Goal: Information Seeking & Learning: Learn about a topic

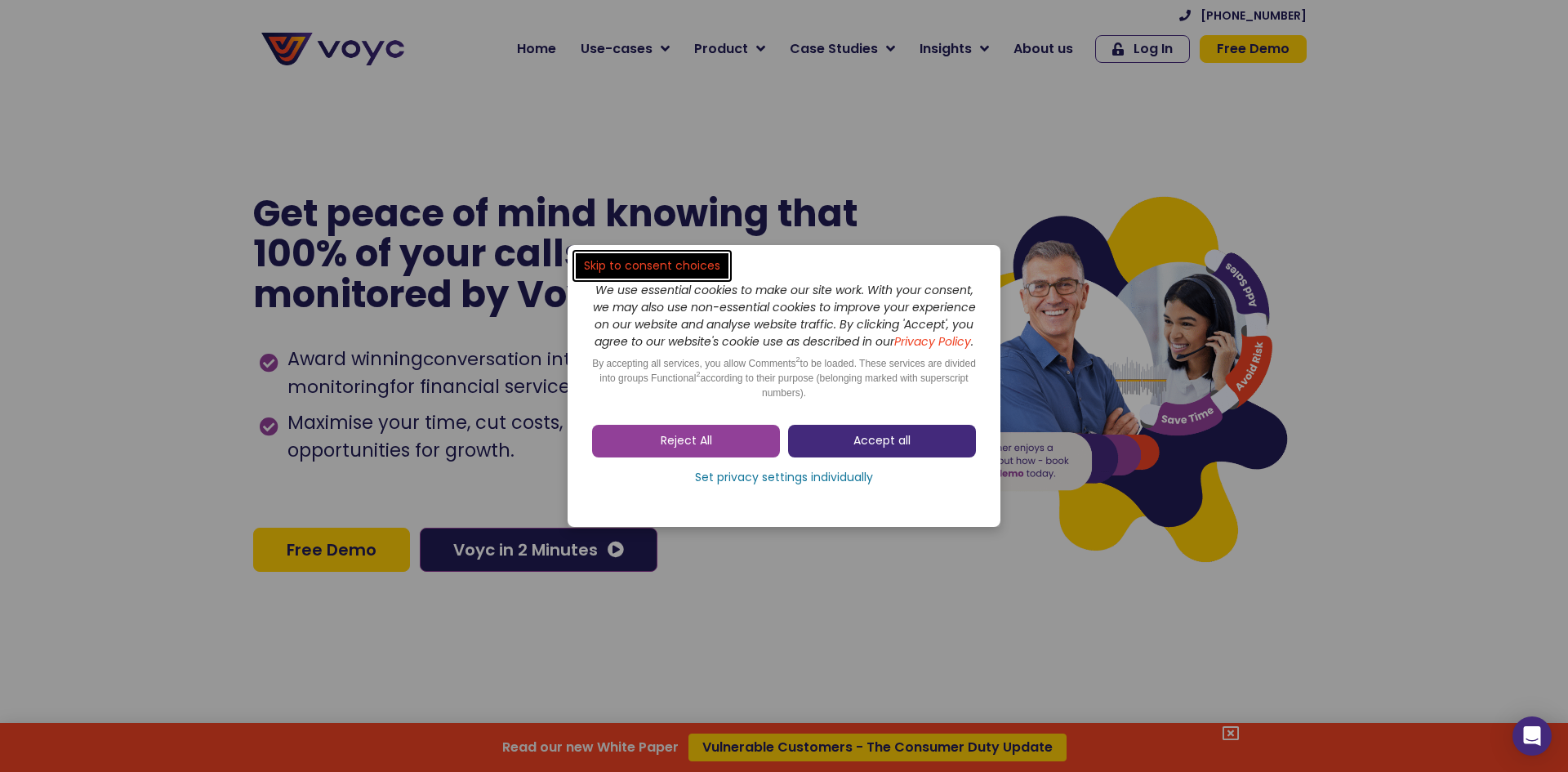
click at [901, 449] on span "Accept all" at bounding box center [882, 441] width 57 height 16
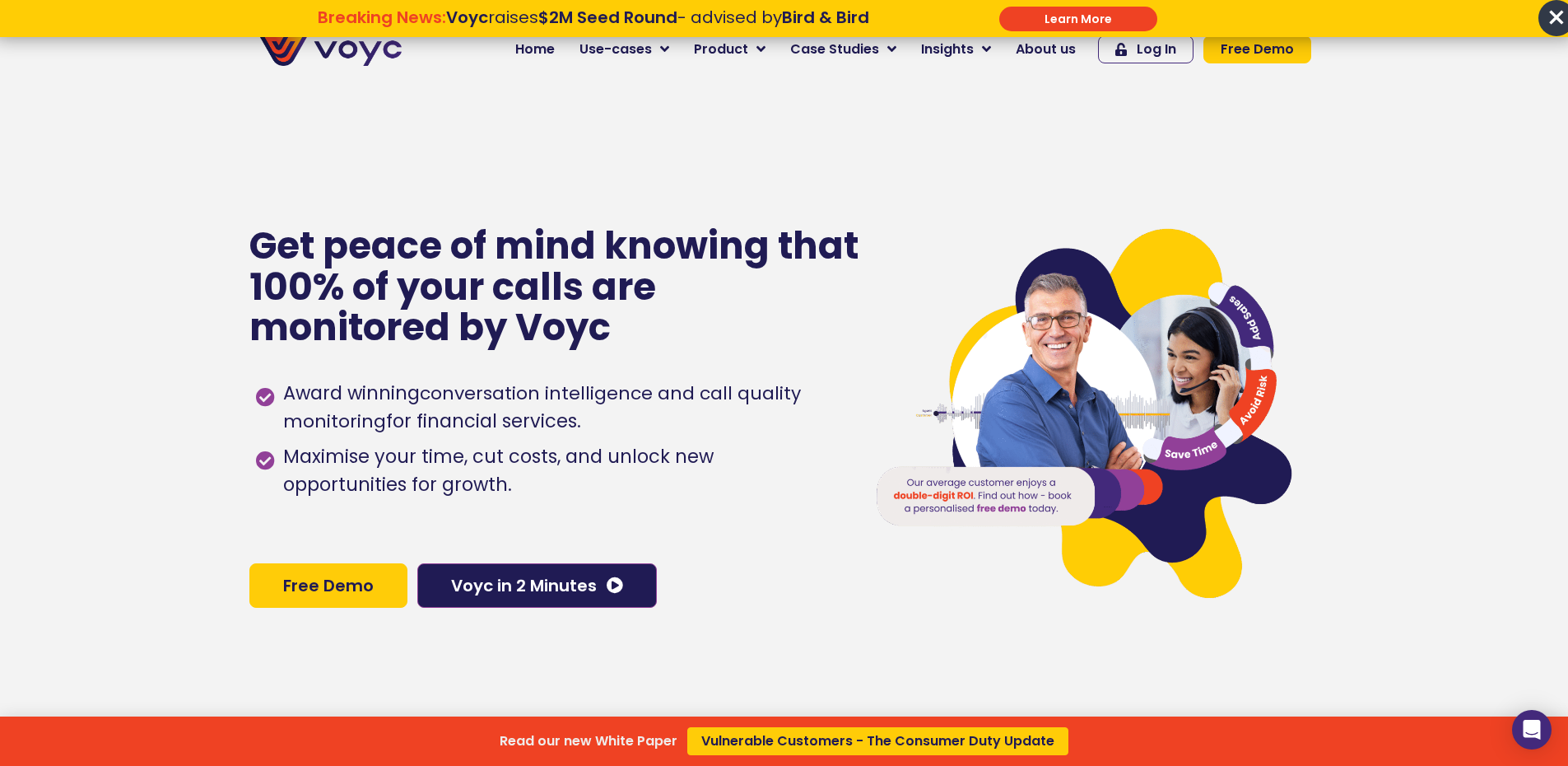
click at [668, 50] on div "Read our new White Paper Vulnerable Customers - The Consumer Duty Update" at bounding box center [784, 383] width 1568 height 766
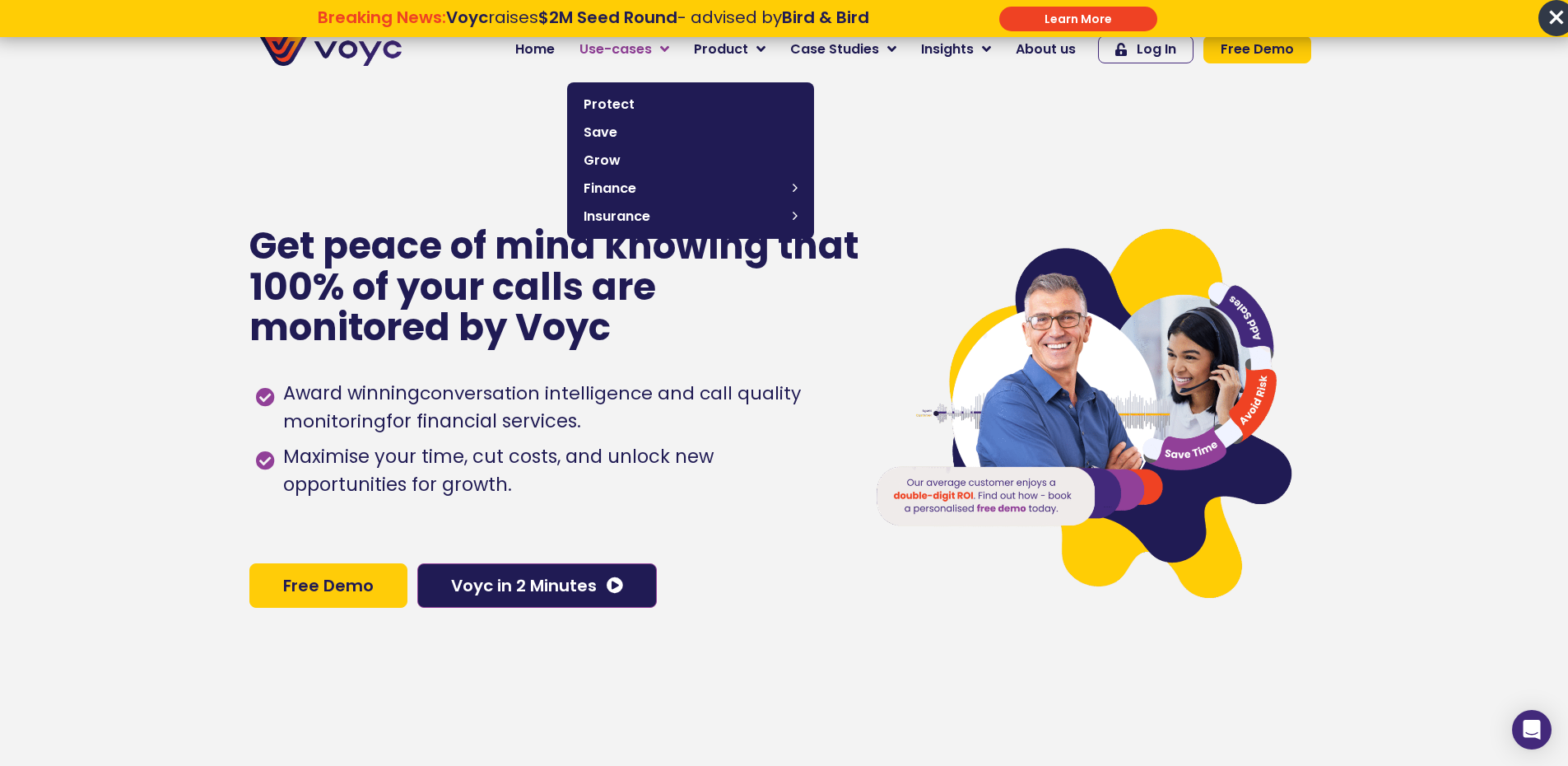
click at [669, 48] on icon at bounding box center [664, 49] width 9 height 15
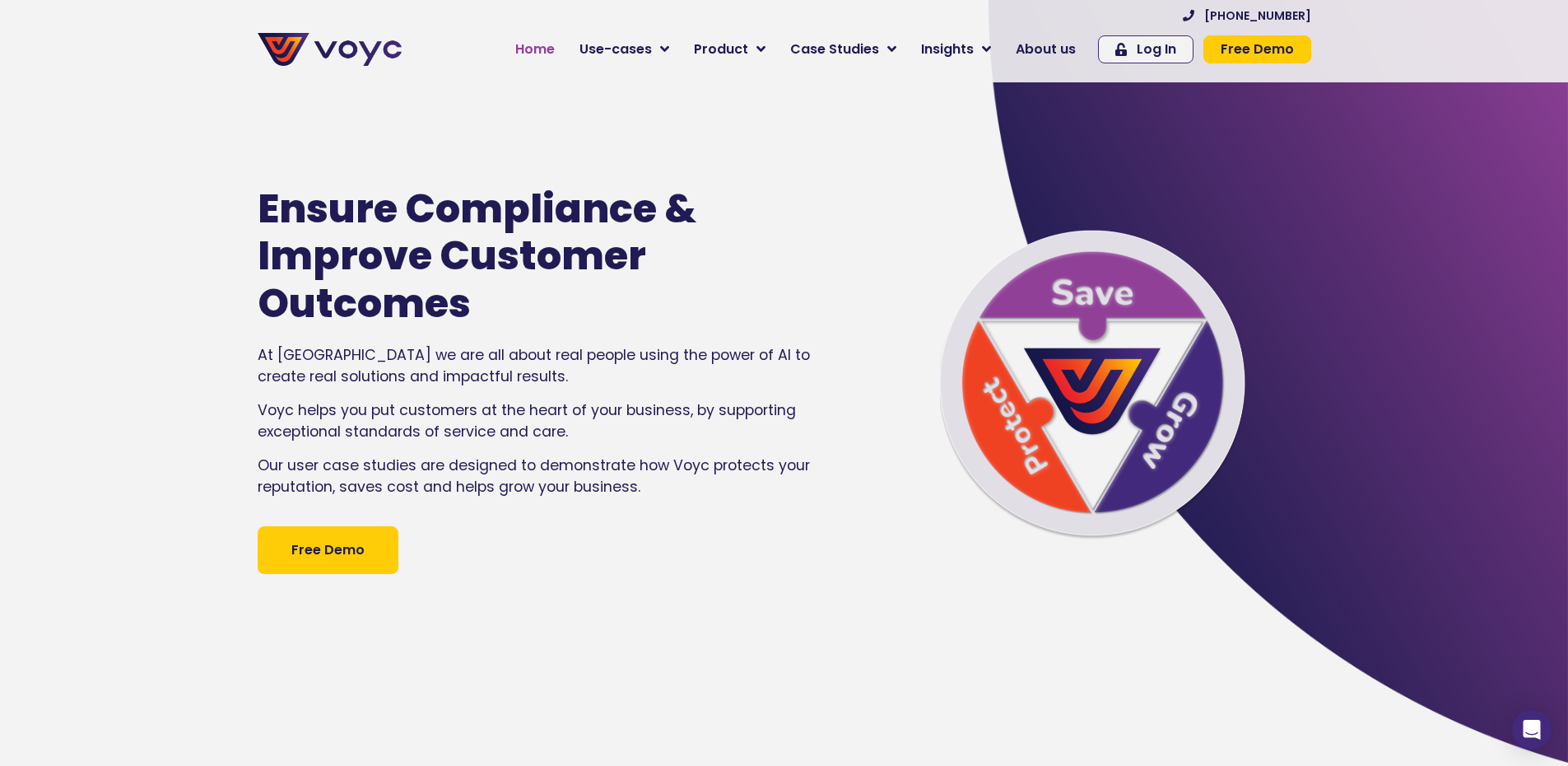
click at [555, 47] on span "Home" at bounding box center [535, 49] width 40 height 20
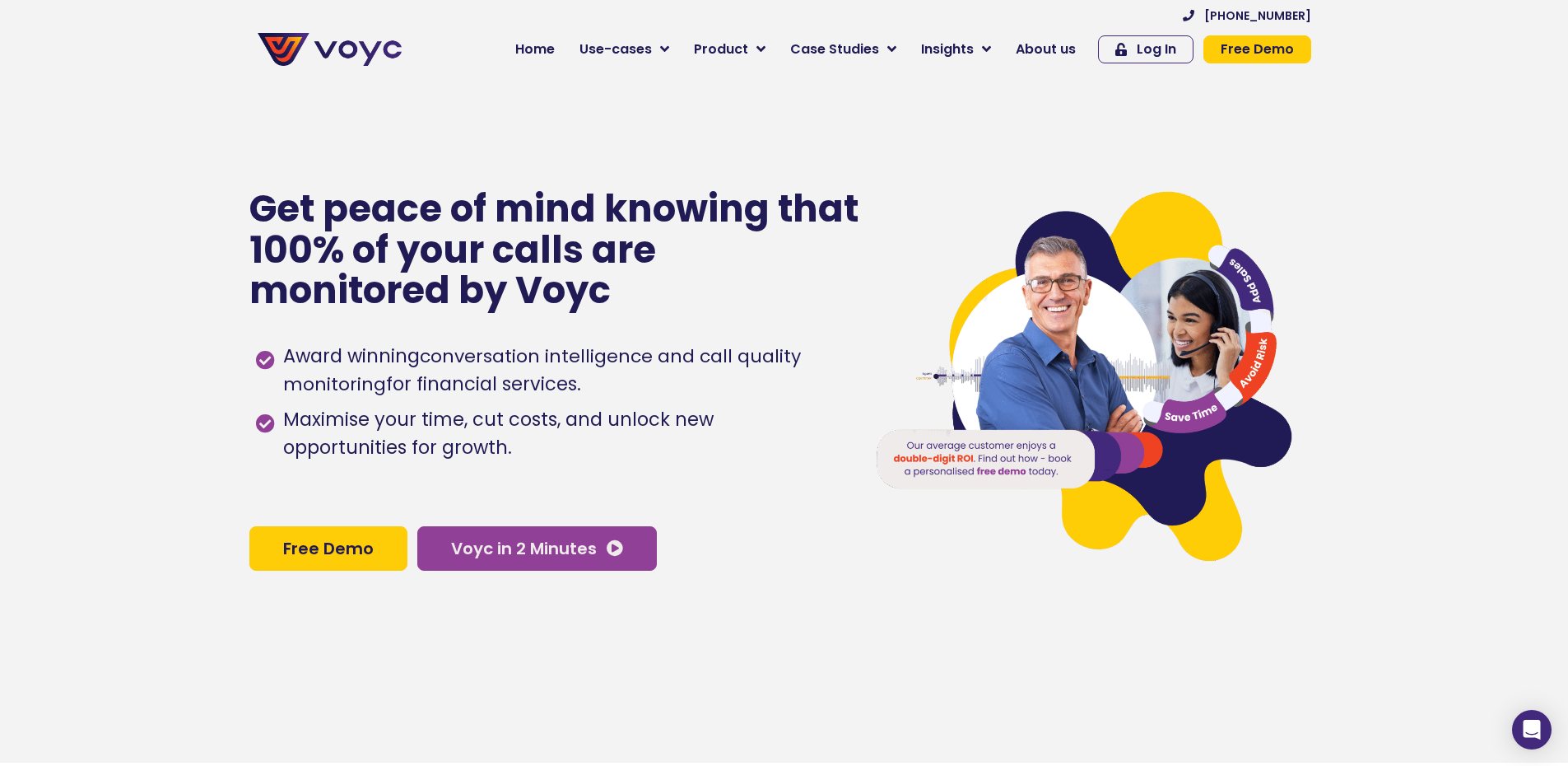
click at [527, 555] on span "Voyc in 2 Minutes" at bounding box center [524, 548] width 146 height 16
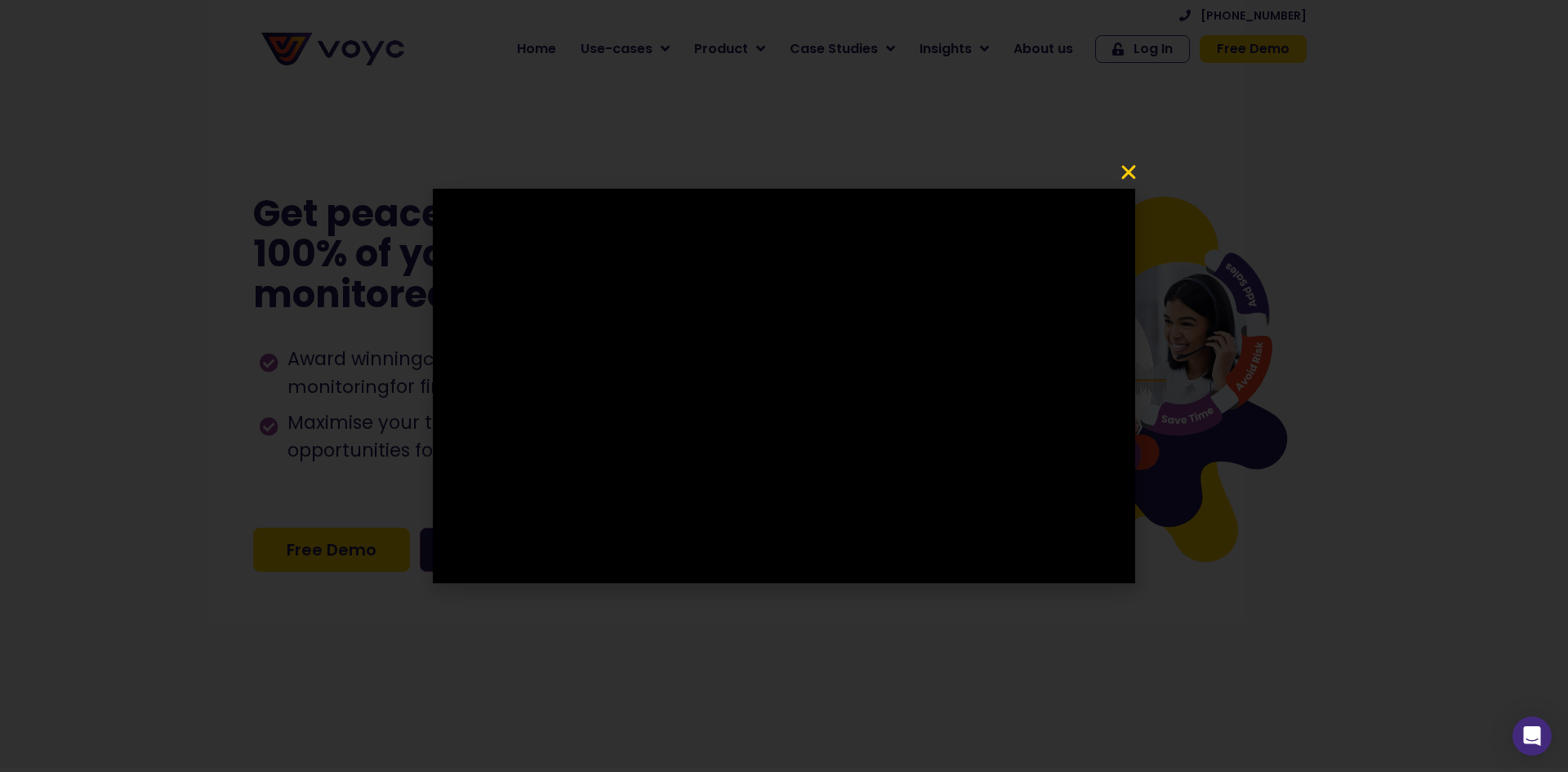
click at [1126, 174] on icon "Close" at bounding box center [1129, 172] width 20 height 20
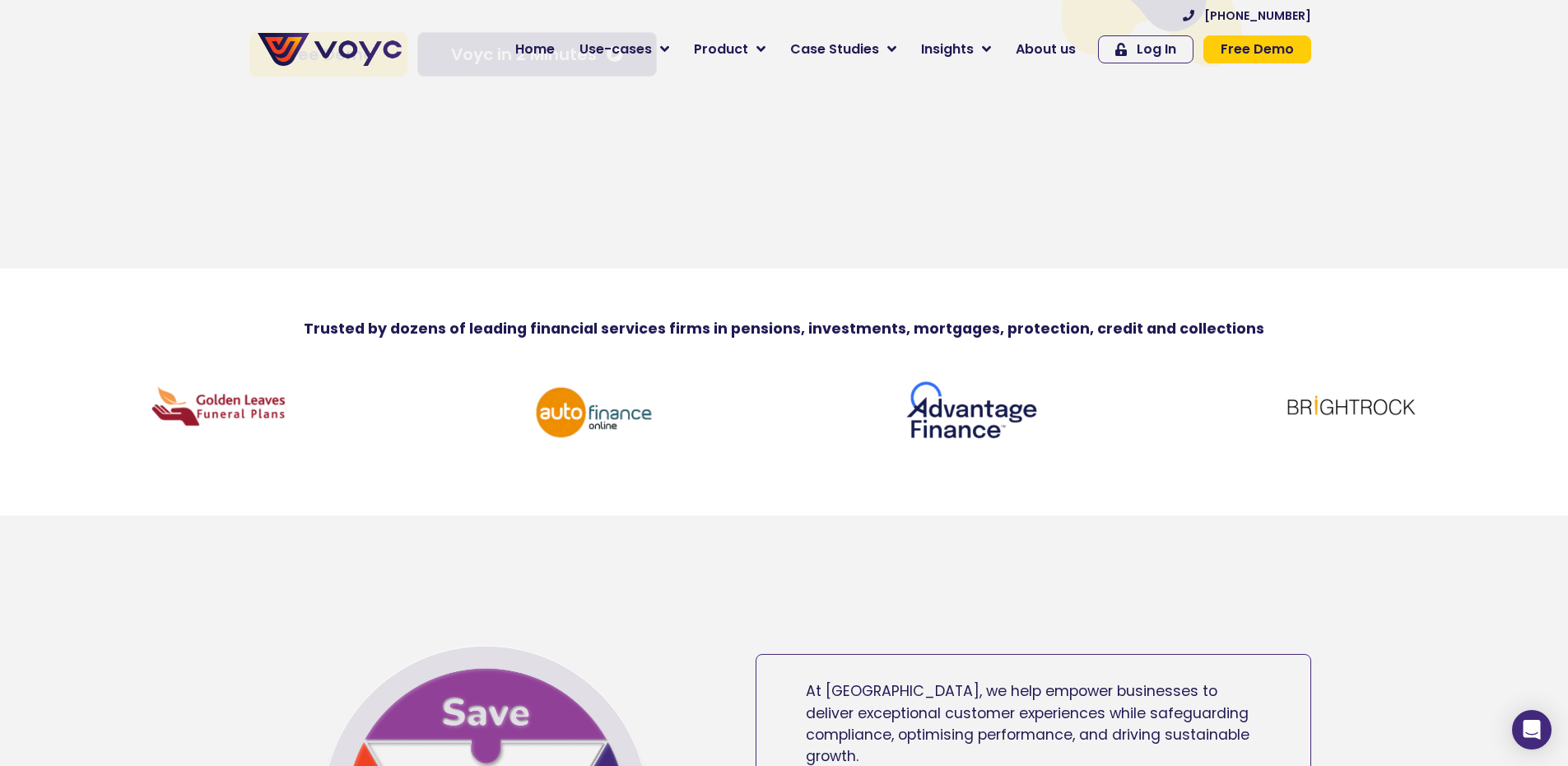
scroll to position [247, 0]
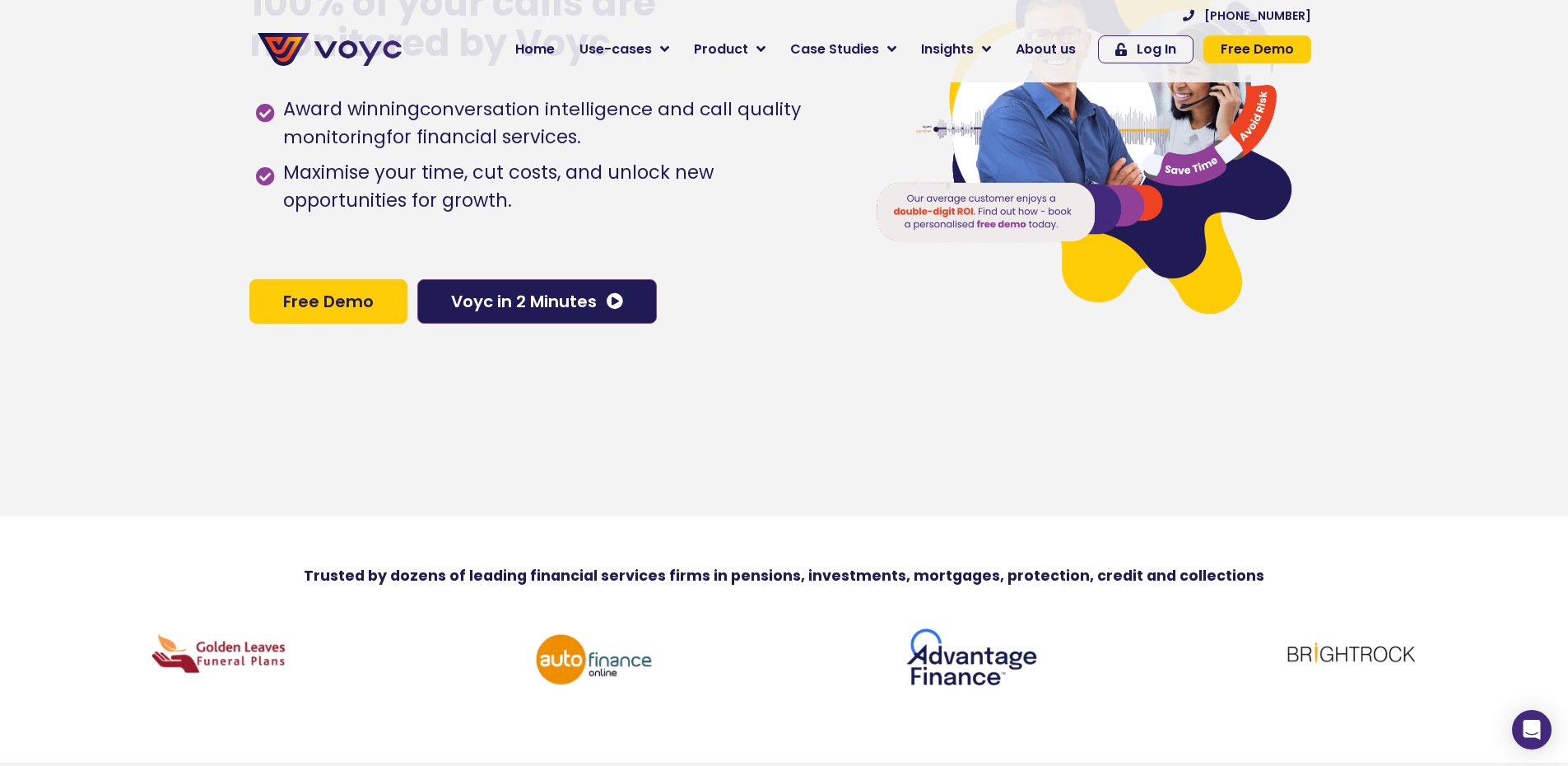
click at [339, 306] on span "Free Demo" at bounding box center [328, 301] width 91 height 16
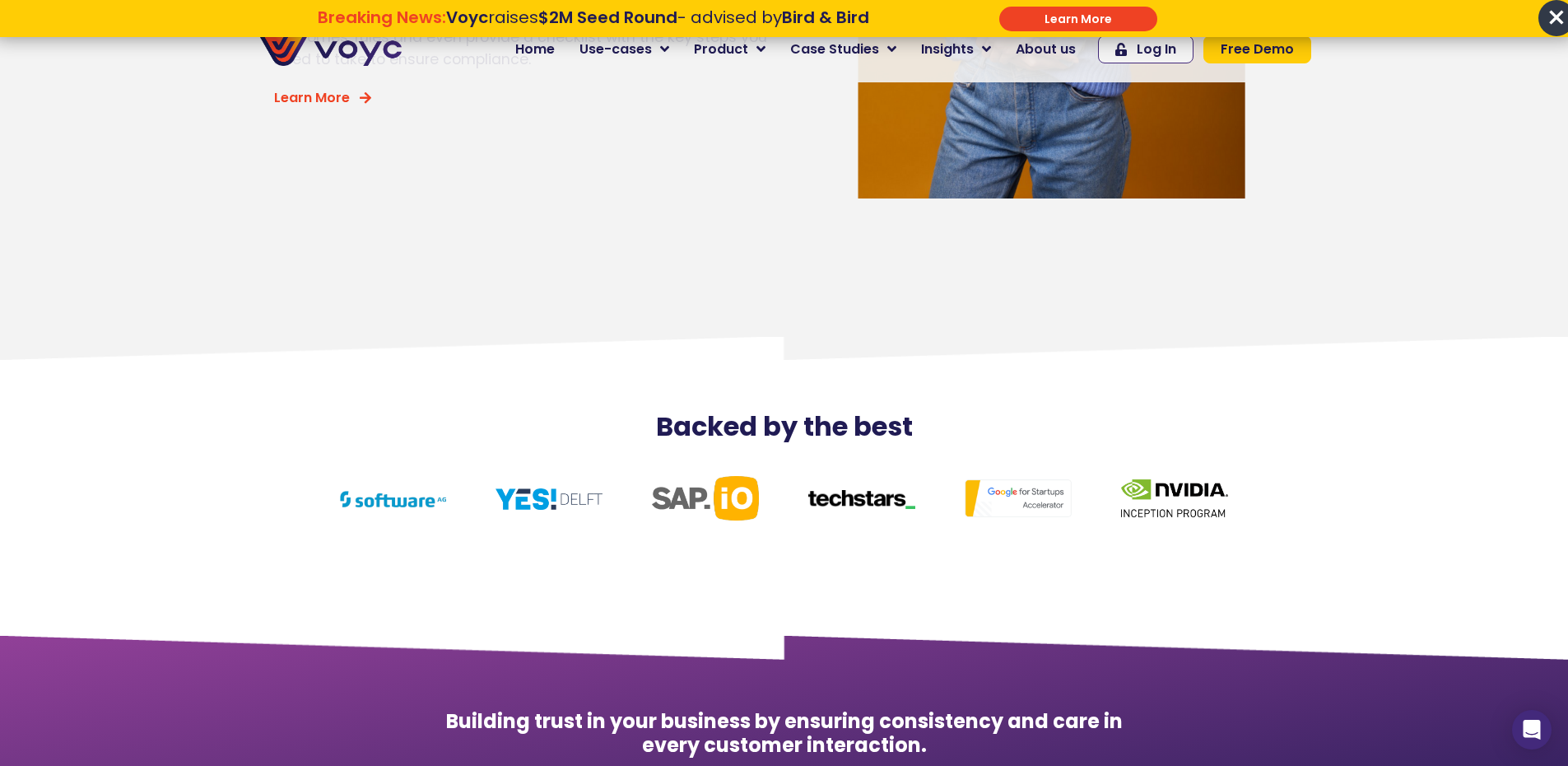
scroll to position [7200, 0]
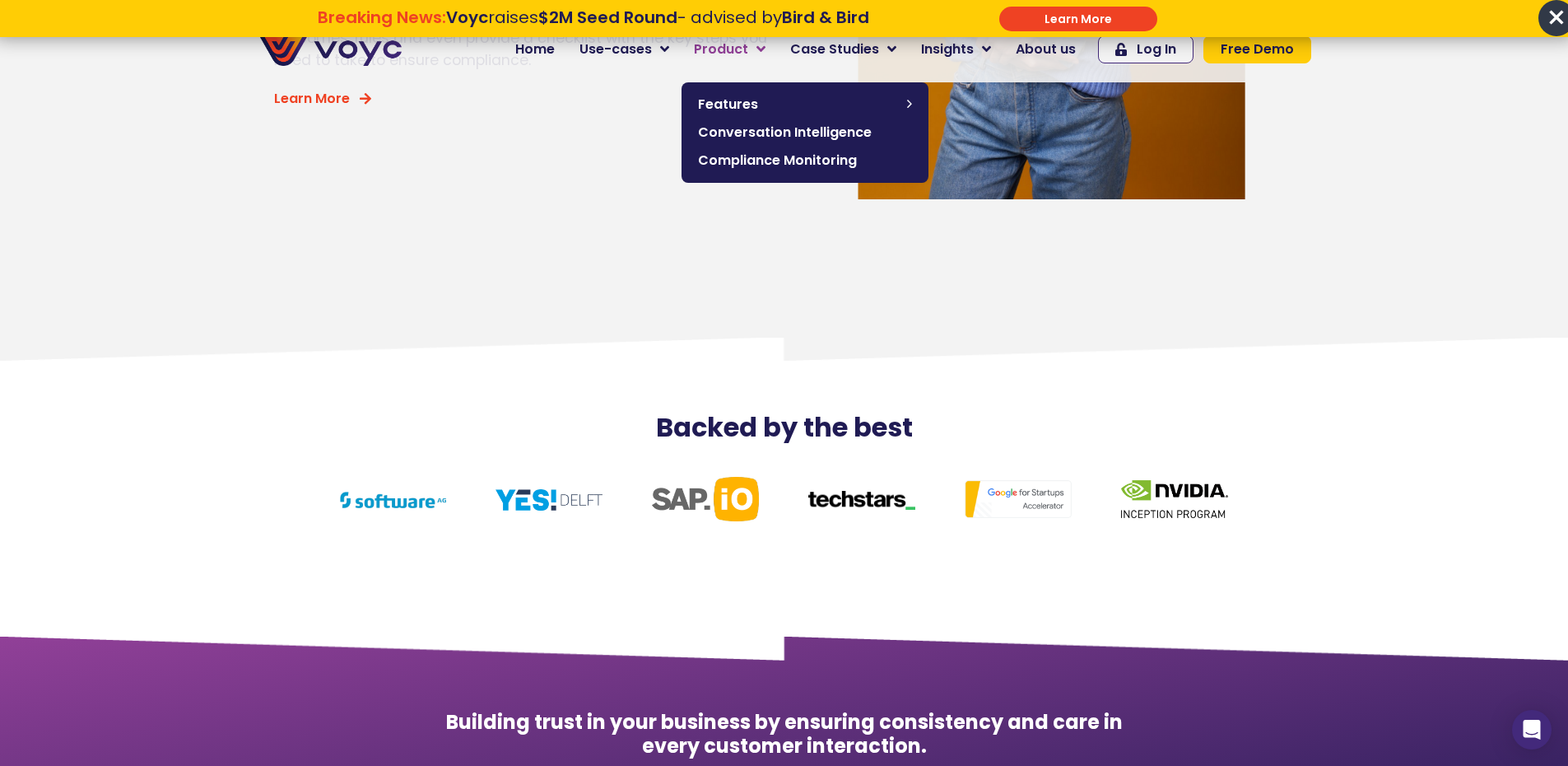
click at [778, 53] on link "Product" at bounding box center [730, 49] width 97 height 33
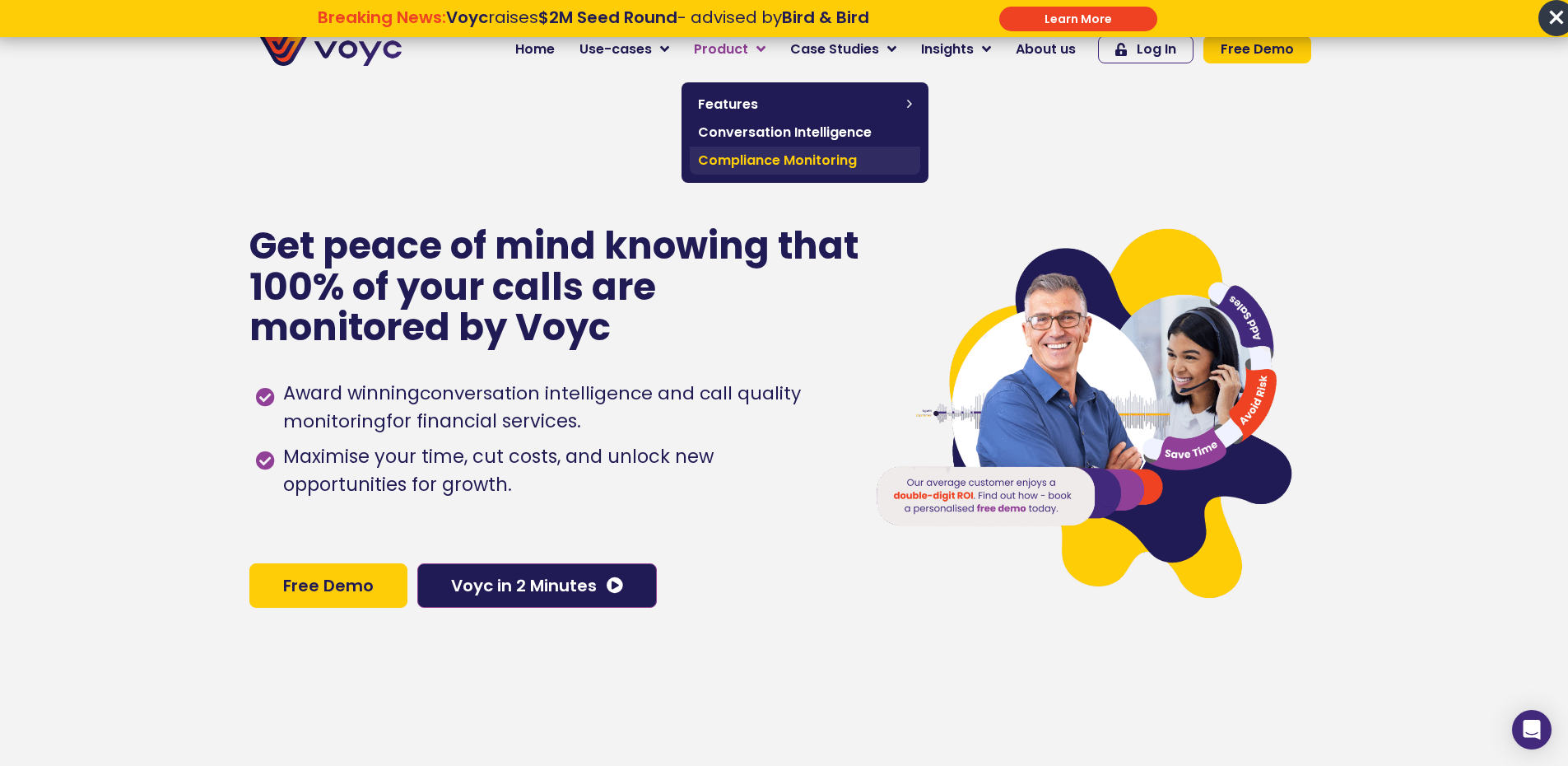
click at [855, 166] on span "Compliance Monitoring" at bounding box center [805, 160] width 214 height 20
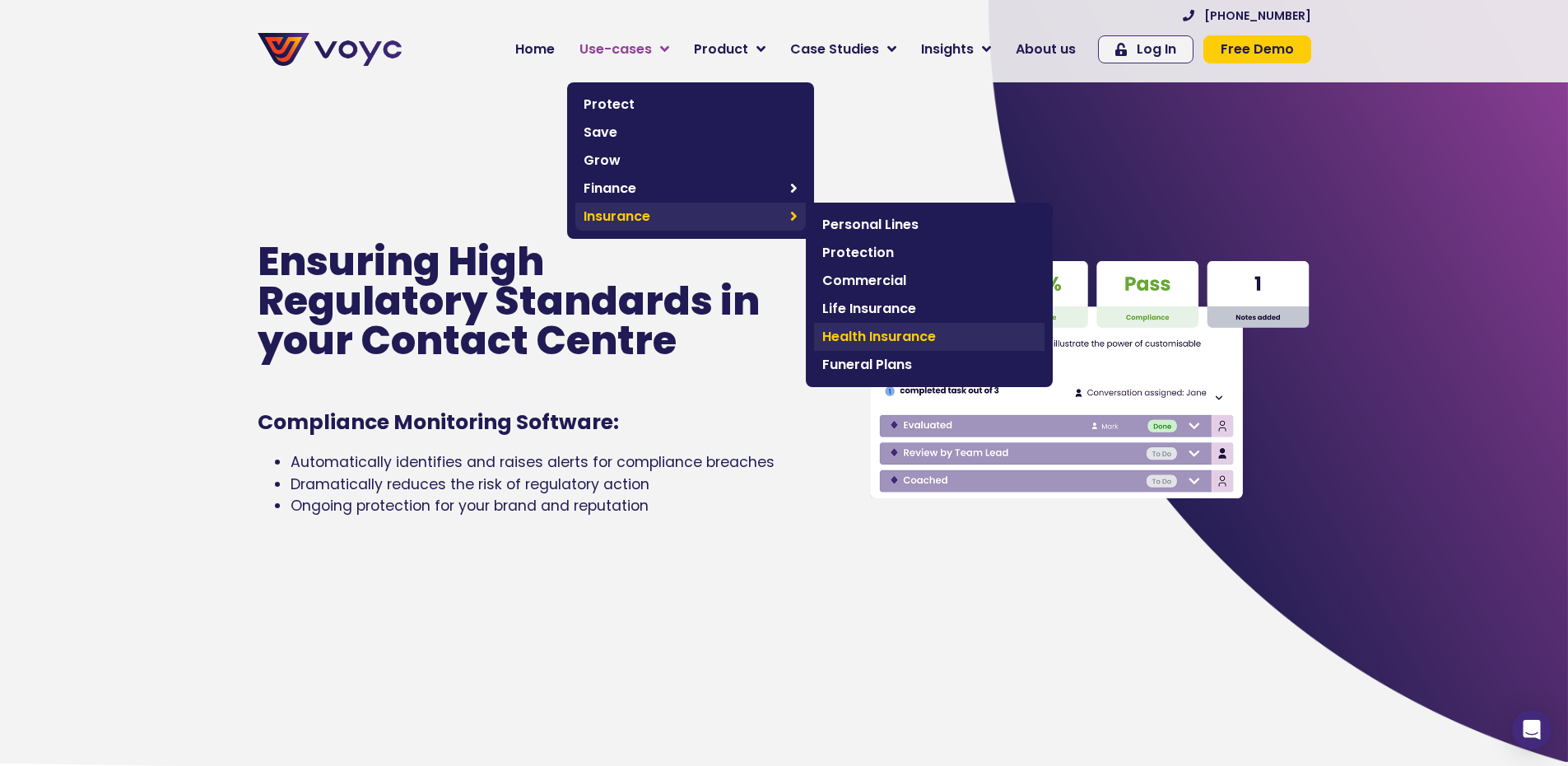
click at [890, 330] on span "Health Insurance" at bounding box center [929, 336] width 214 height 20
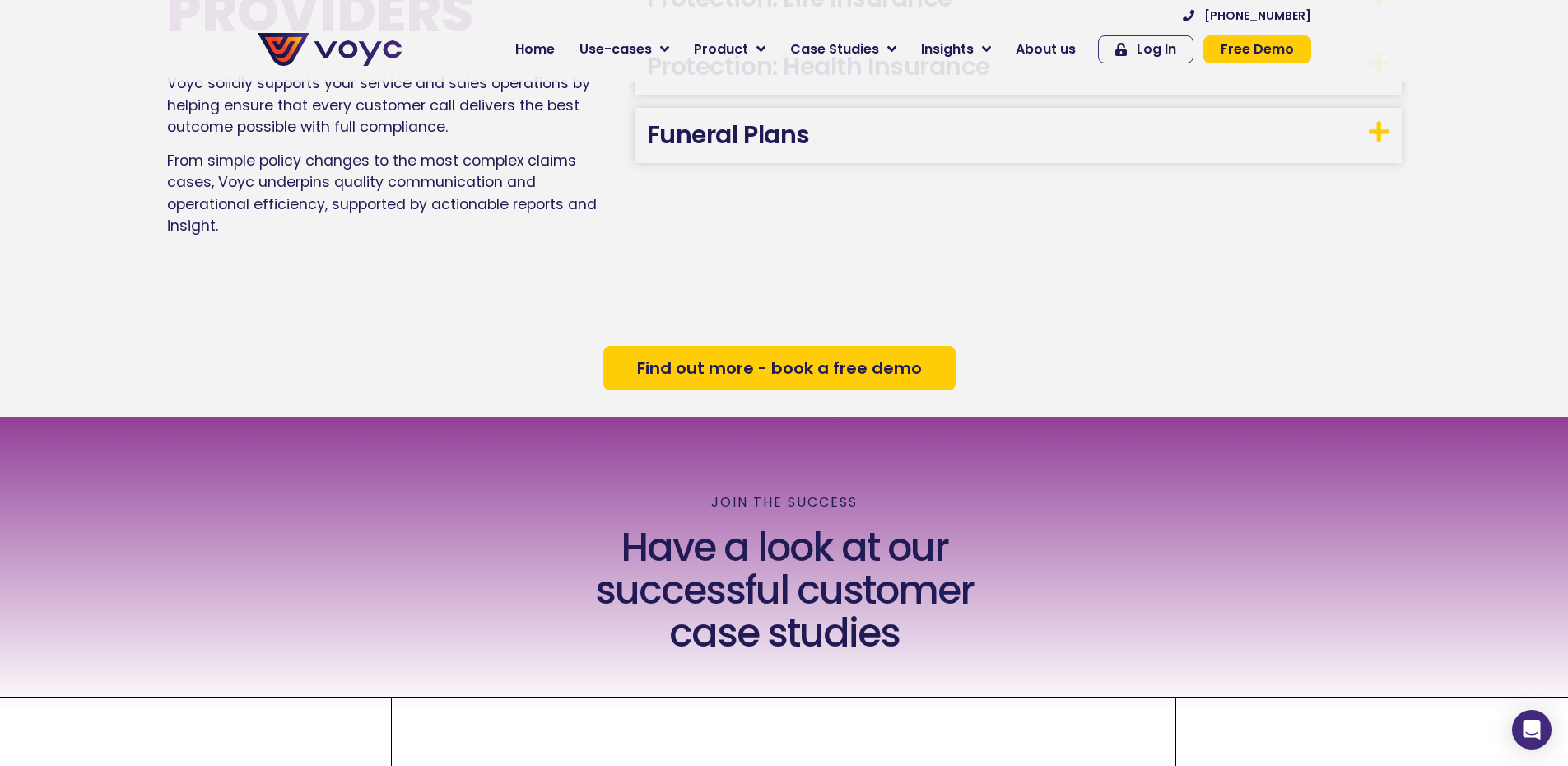
scroll to position [2069, 0]
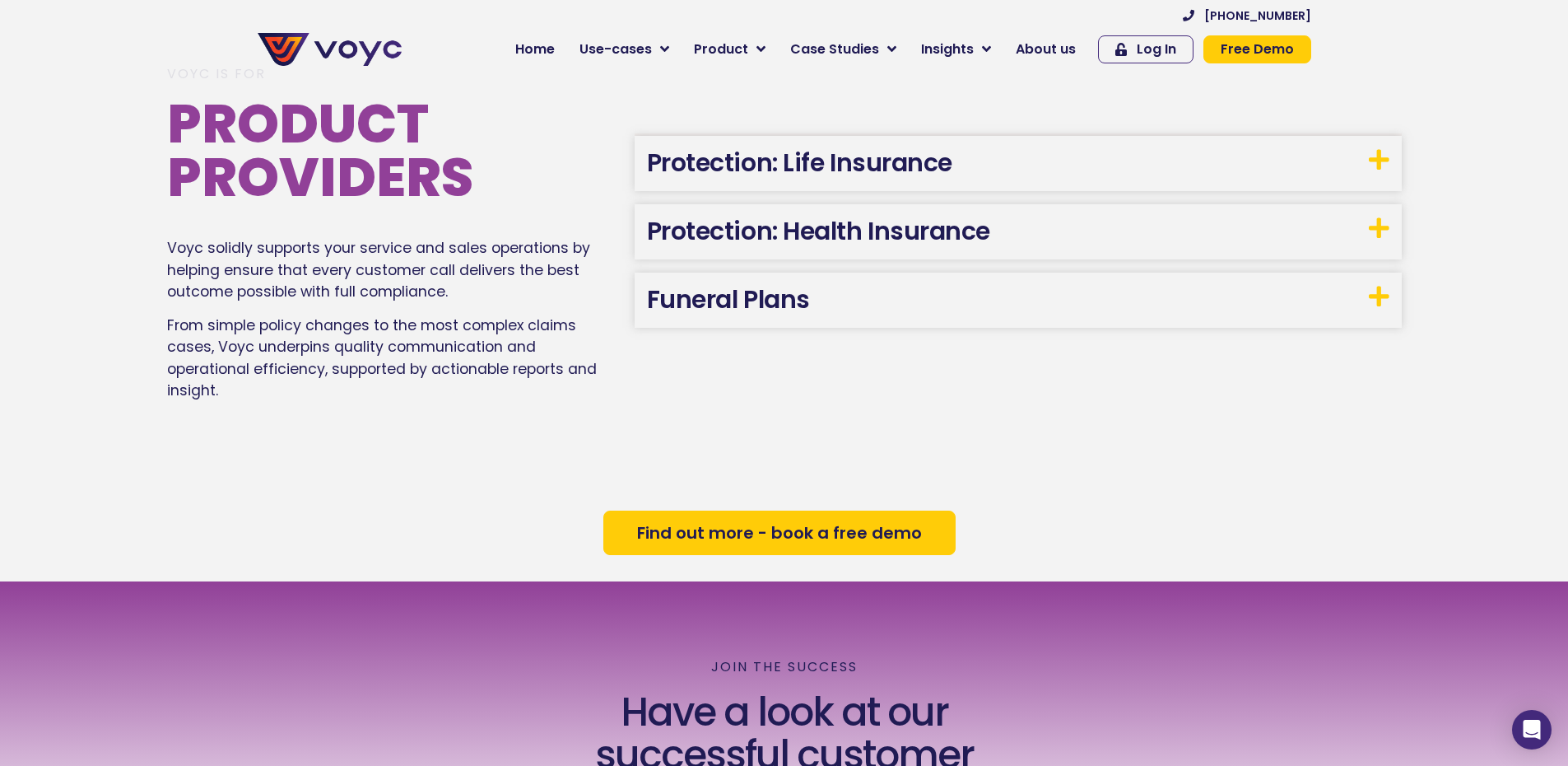
click at [863, 154] on link "Protection: Life Insurance" at bounding box center [800, 162] width 305 height 35
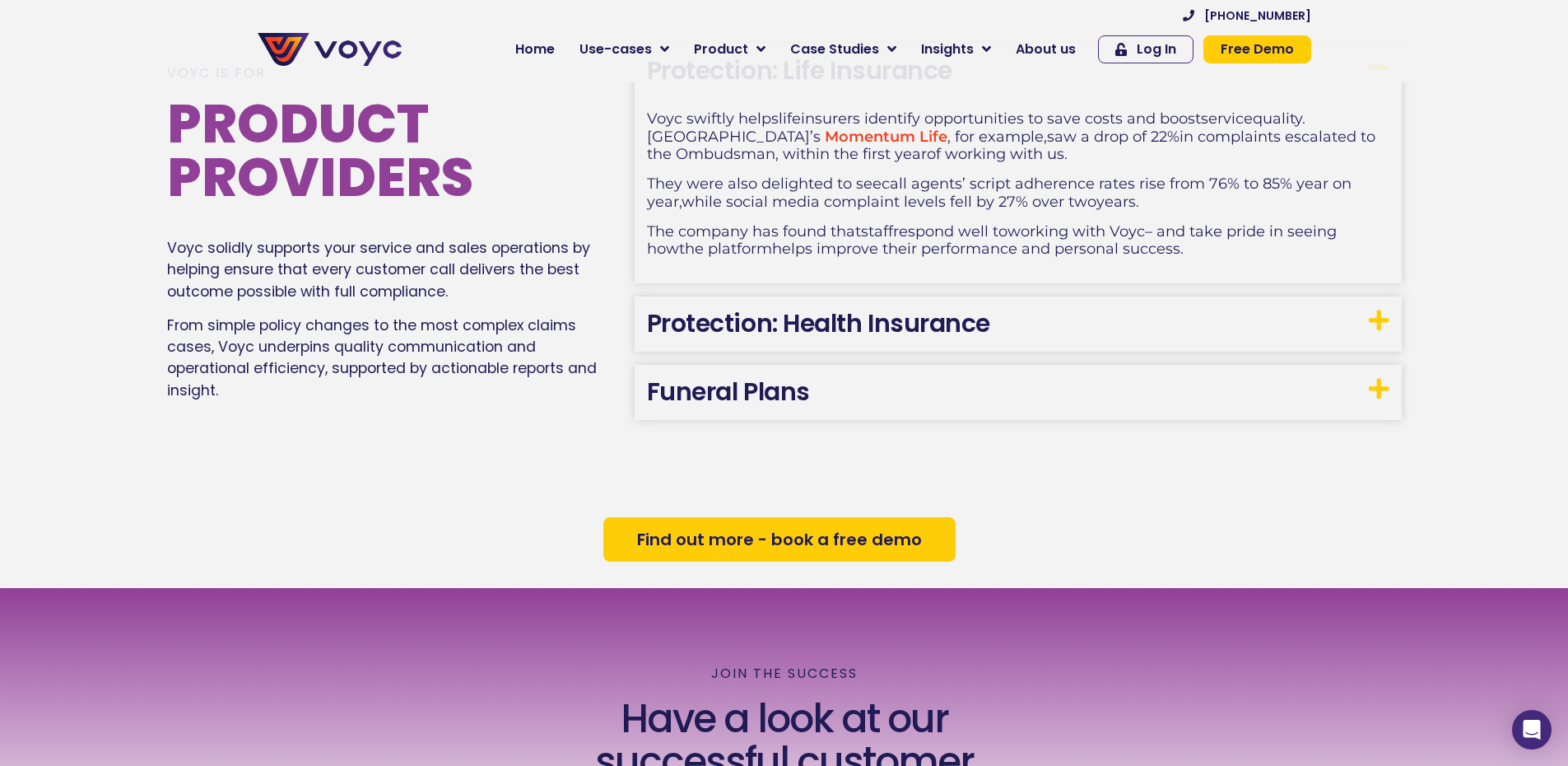
click at [913, 298] on h3 "Protection: Health Insurance" at bounding box center [1018, 324] width 767 height 55
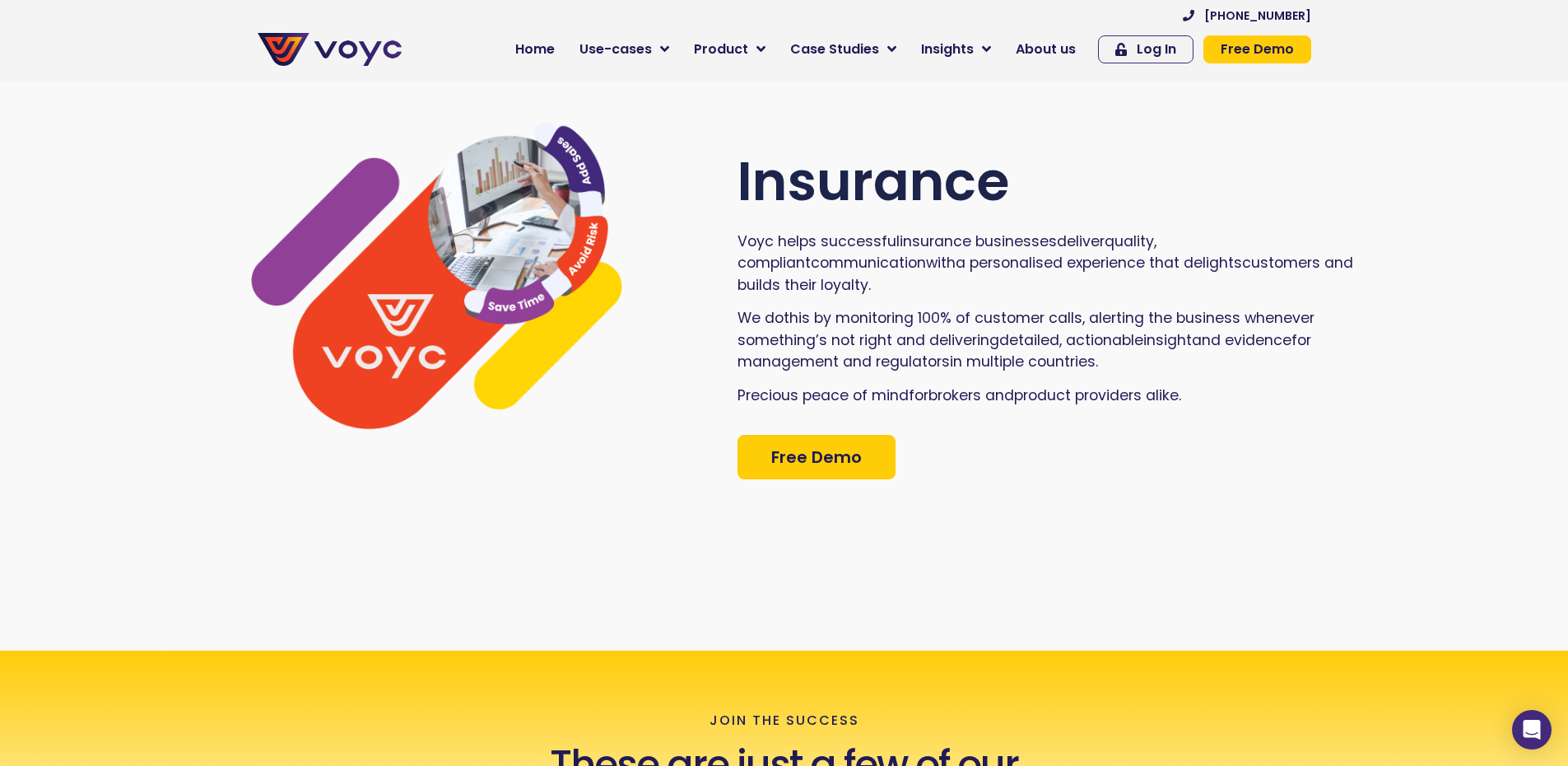
scroll to position [0, 0]
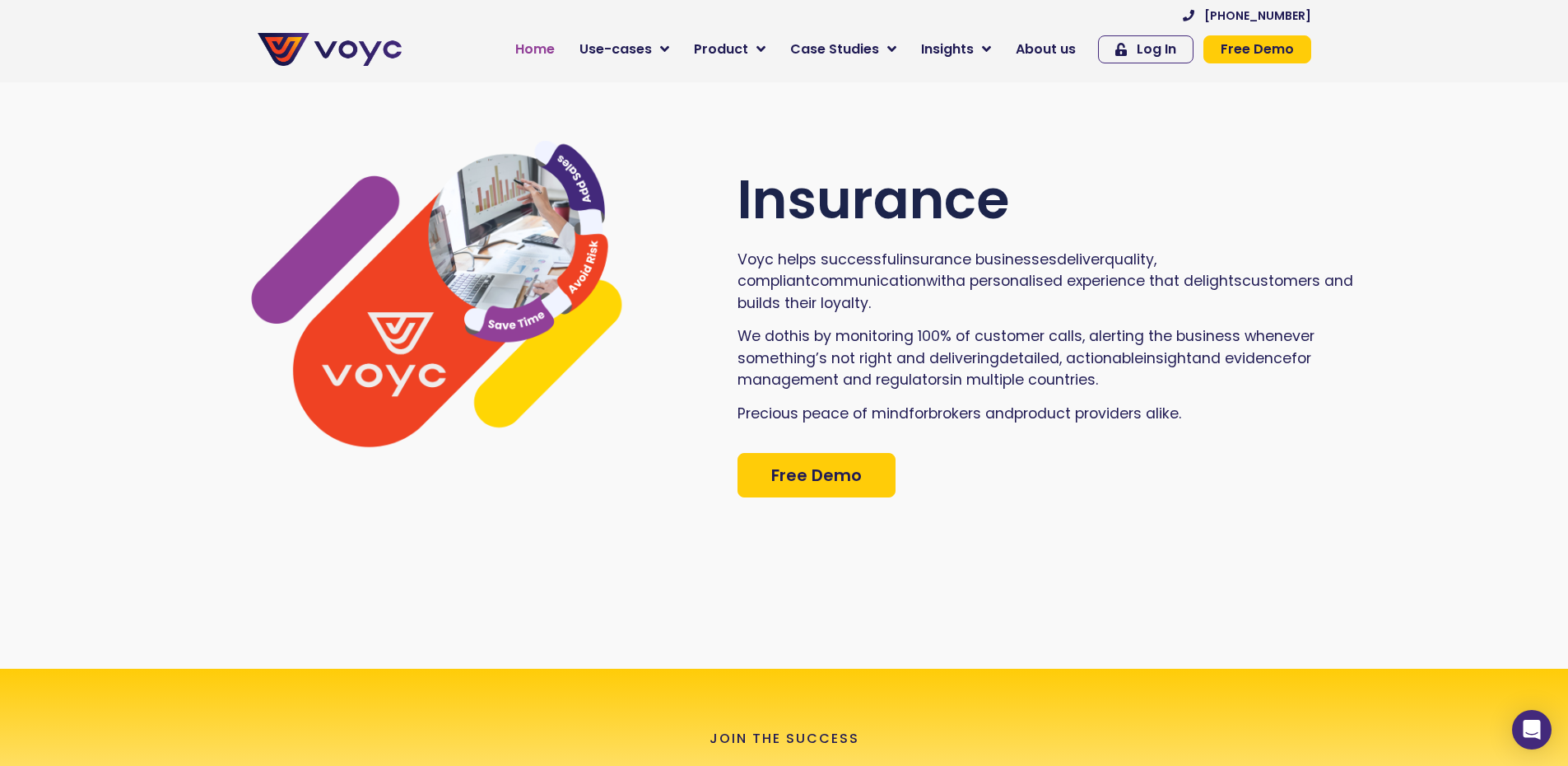
click at [555, 42] on span "Home" at bounding box center [535, 49] width 40 height 20
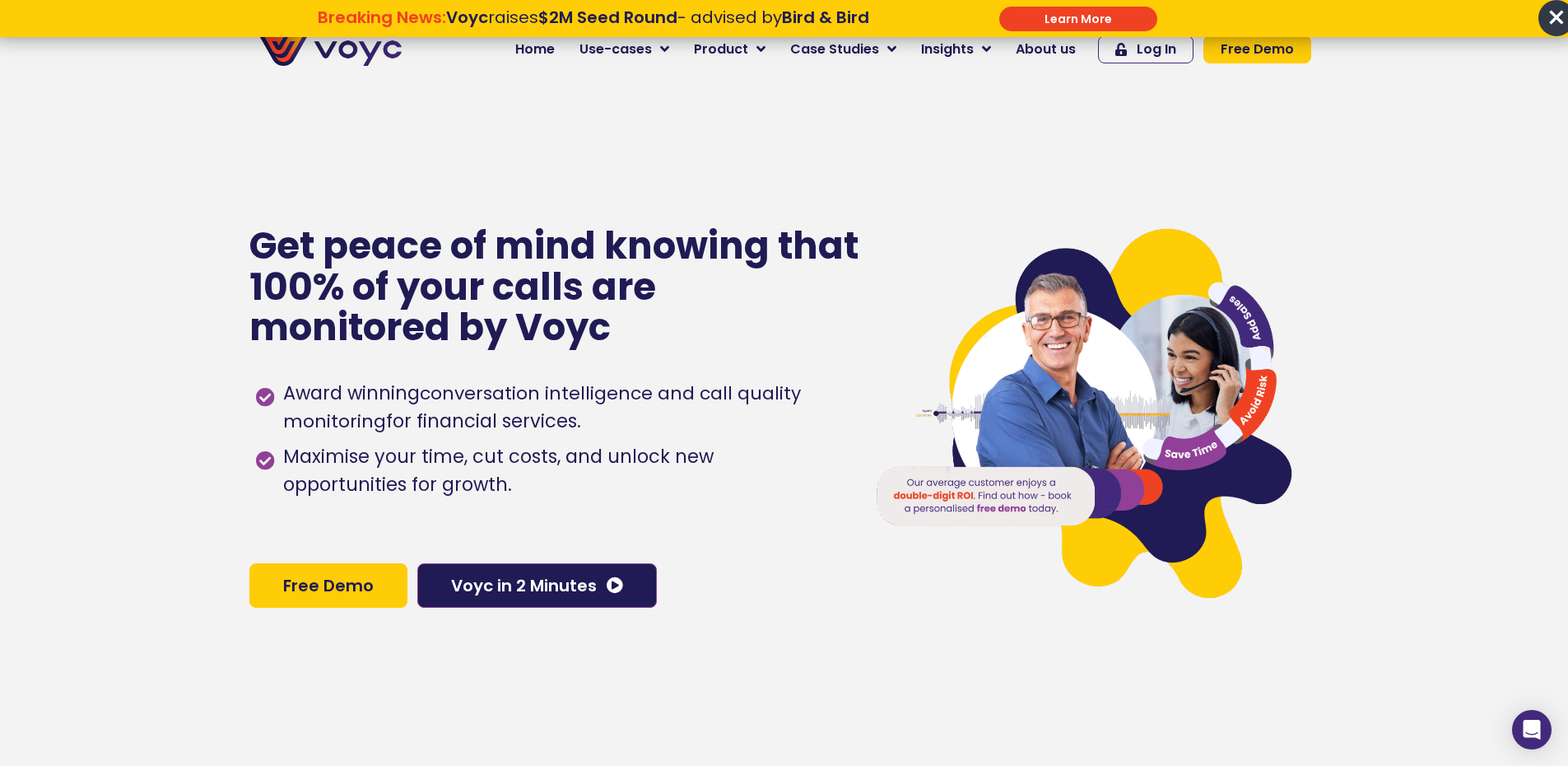
click at [1542, 156] on section "Get peace of mind knowing that 100% of your calls are monitored by Voyc Award w…" at bounding box center [784, 417] width 1568 height 766
